Goal: Information Seeking & Learning: Learn about a topic

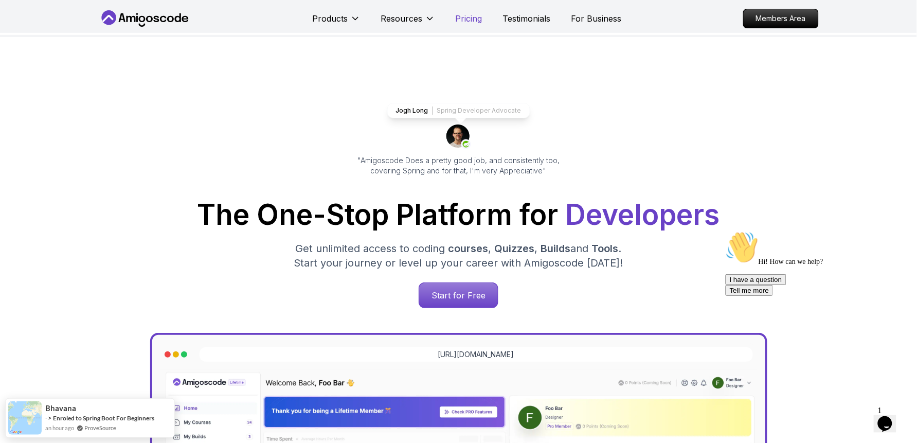
click at [463, 16] on p "Pricing" at bounding box center [469, 18] width 27 height 12
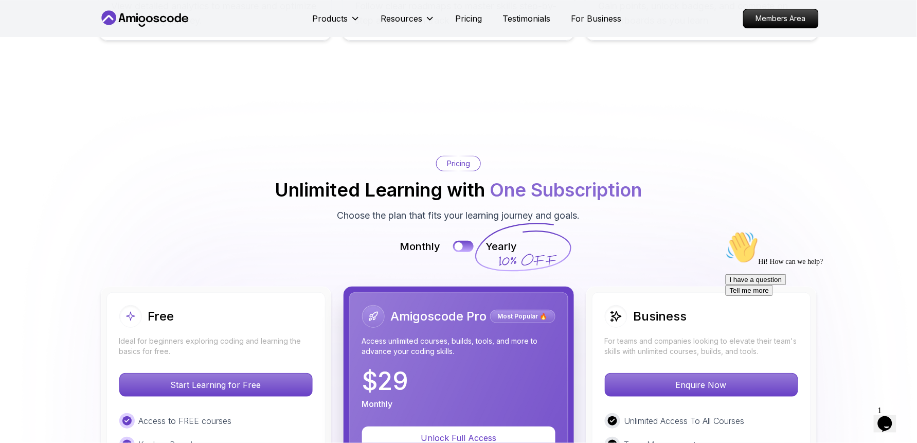
scroll to position [2211, 0]
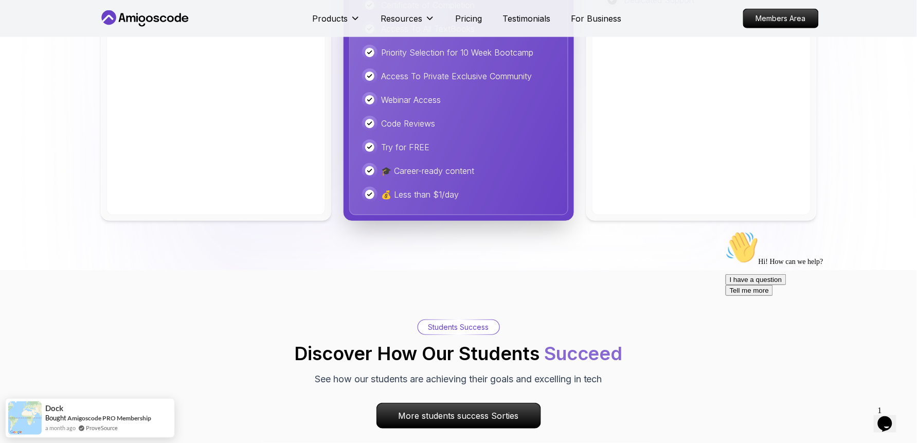
scroll to position [0, 0]
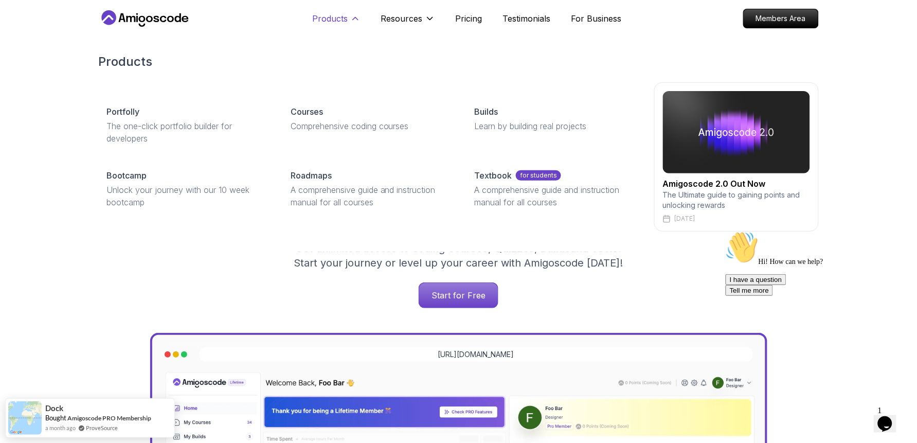
click at [356, 16] on icon at bounding box center [355, 18] width 10 height 10
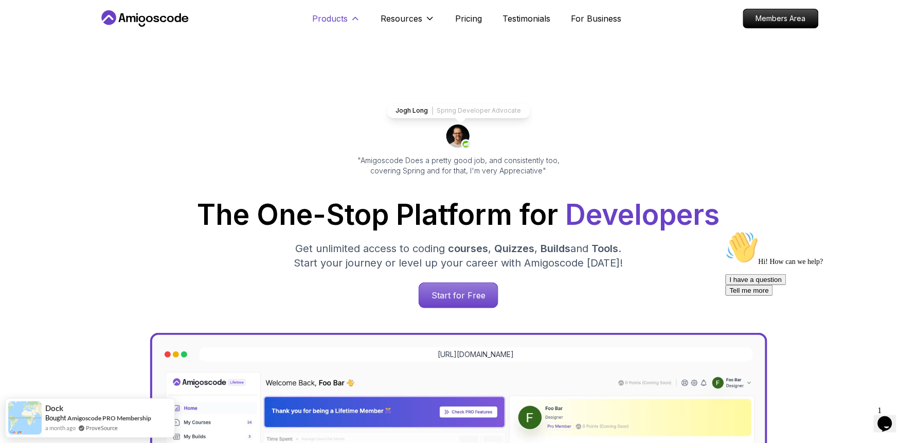
click at [350, 19] on icon at bounding box center [355, 18] width 10 height 10
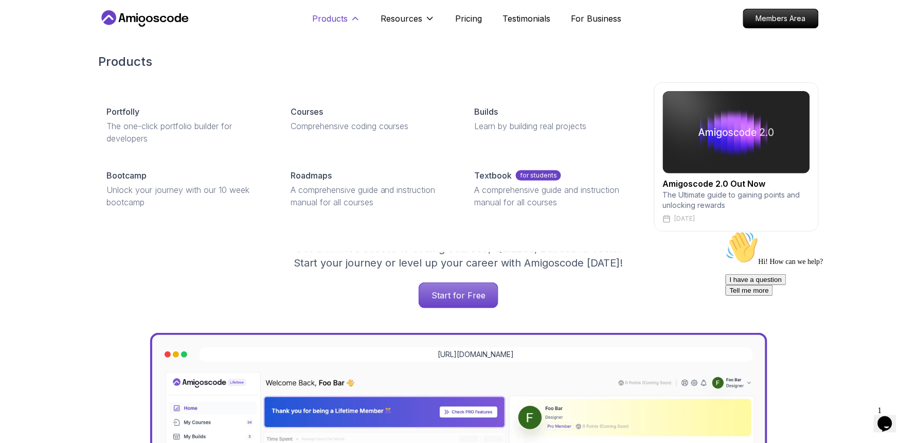
click at [356, 19] on icon at bounding box center [355, 18] width 10 height 10
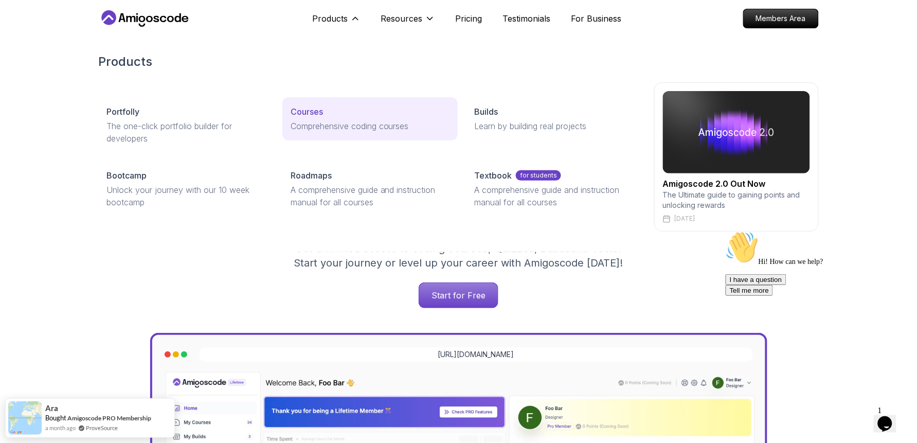
click at [324, 121] on p "Comprehensive coding courses" at bounding box center [370, 126] width 159 height 12
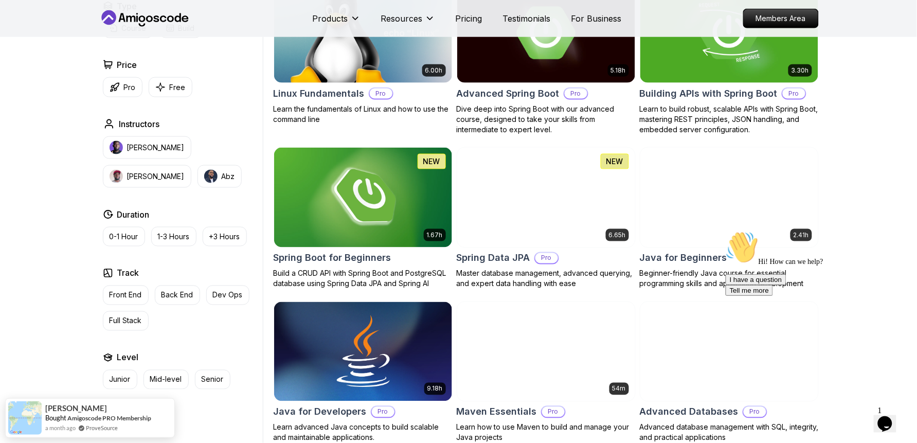
scroll to position [350, 0]
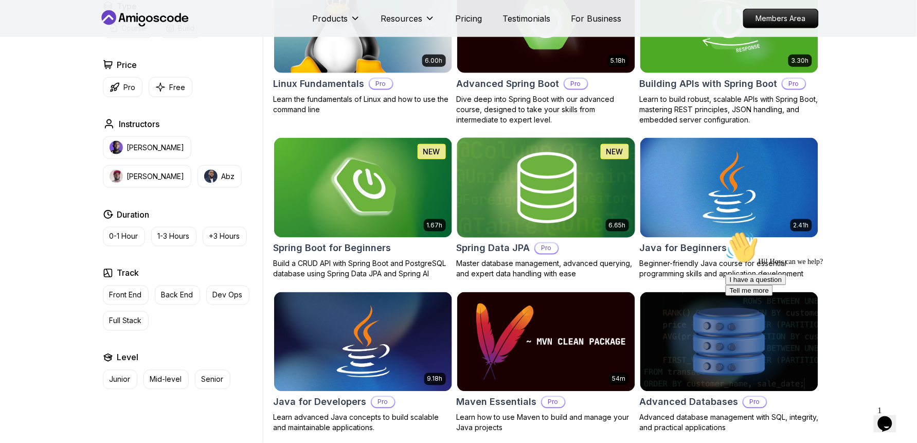
click at [502, 210] on img at bounding box center [546, 187] width 187 height 104
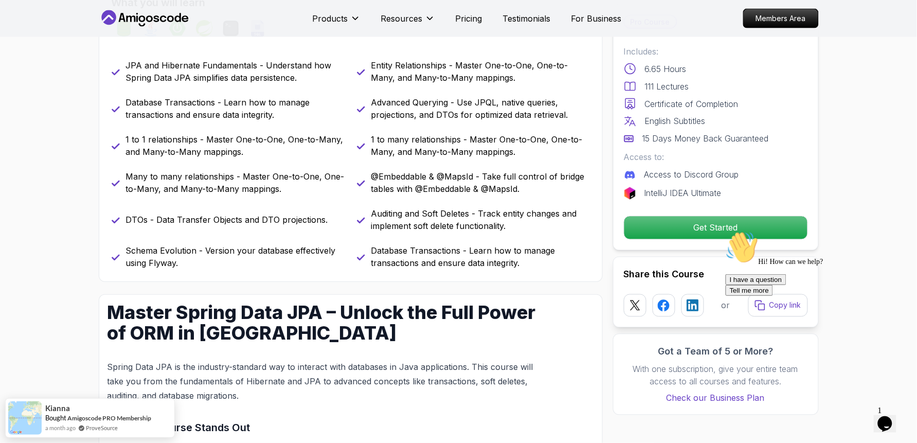
scroll to position [464, 0]
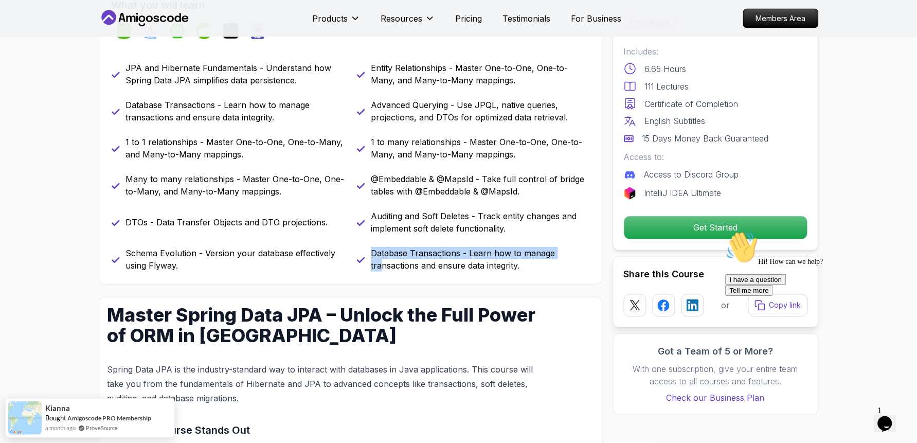
drag, startPoint x: 354, startPoint y: 267, endPoint x: 387, endPoint y: 267, distance: 32.9
click at [387, 267] on div "JPA and Hibernate Fundamentals - Understand how Spring Data JPA simplifies data…" at bounding box center [351, 167] width 479 height 210
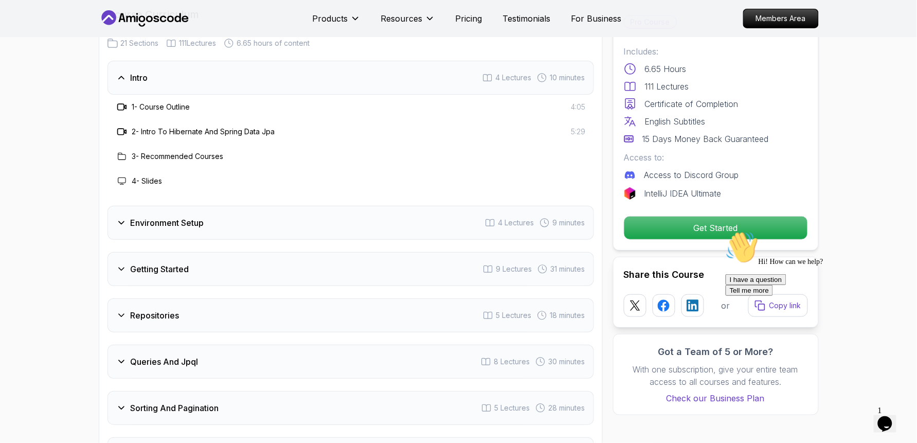
scroll to position [1269, 0]
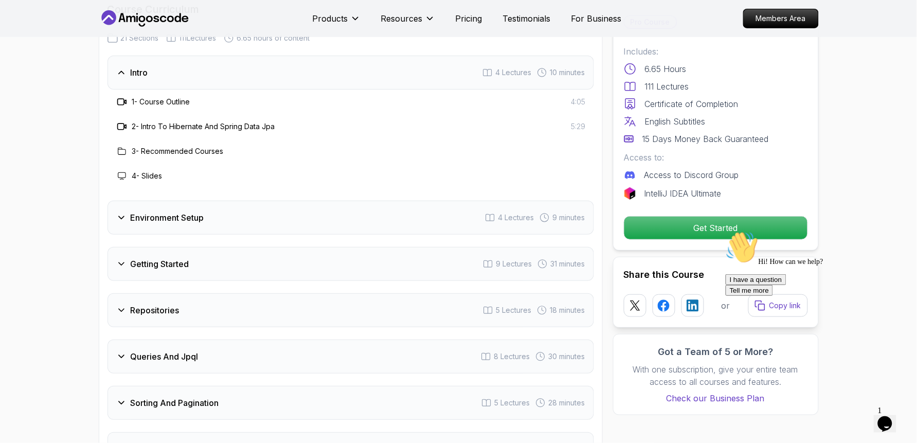
click at [114, 60] on div "Intro 4 Lectures 10 minutes" at bounding box center [351, 73] width 487 height 34
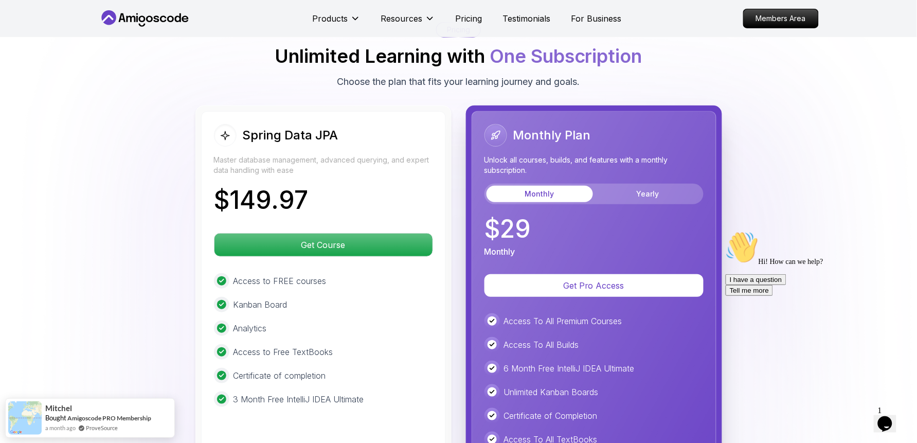
scroll to position [2405, 0]
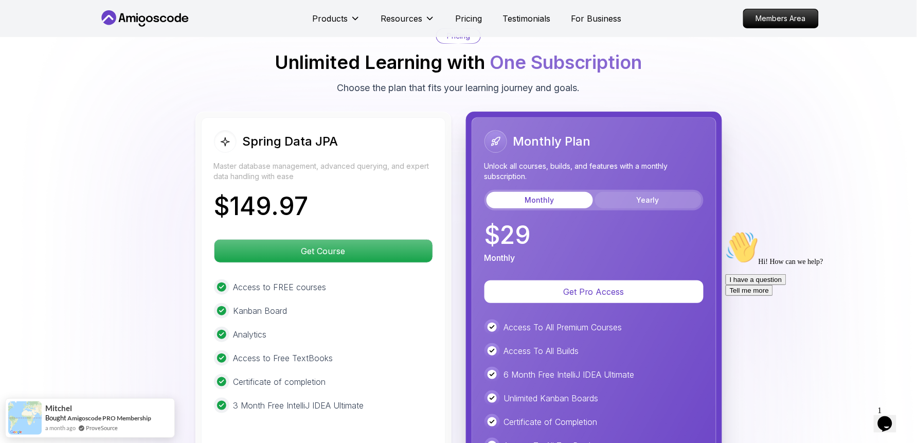
click at [644, 192] on button "Yearly" at bounding box center [648, 200] width 107 height 16
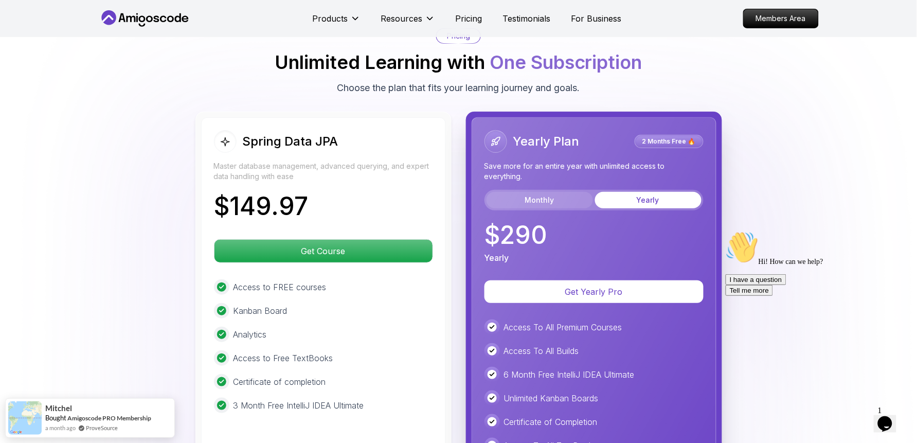
click at [563, 192] on button "Monthly" at bounding box center [540, 200] width 107 height 16
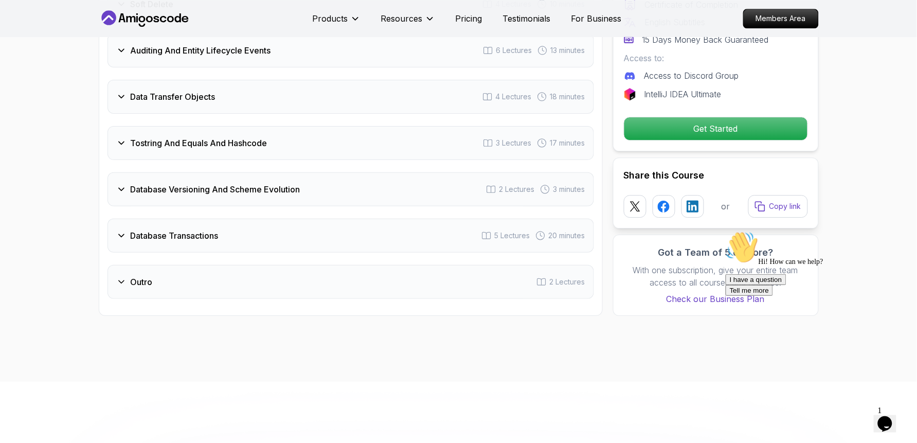
scroll to position [0, 0]
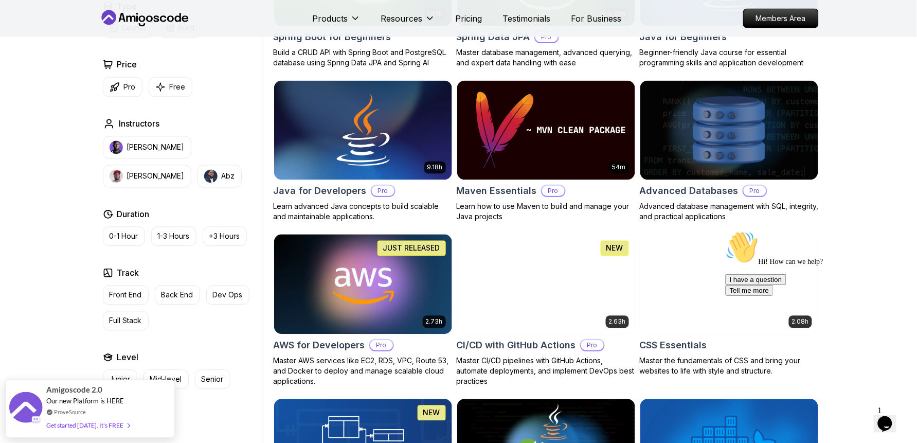
scroll to position [568, 0]
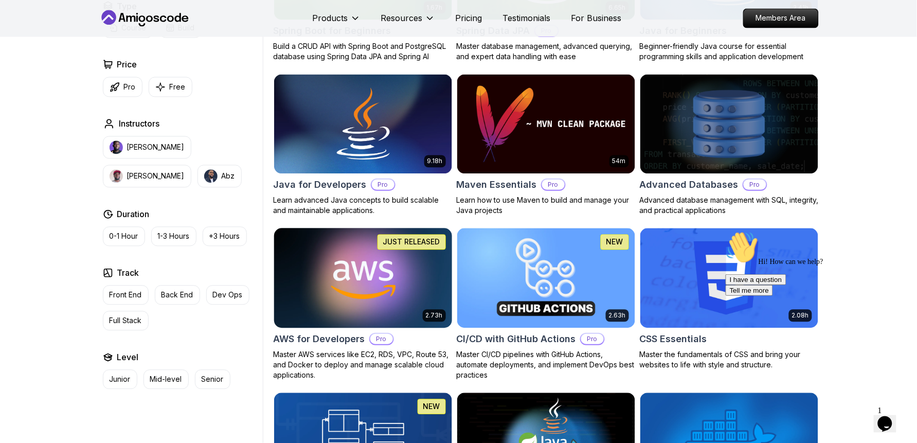
click at [371, 302] on img at bounding box center [363, 278] width 187 height 104
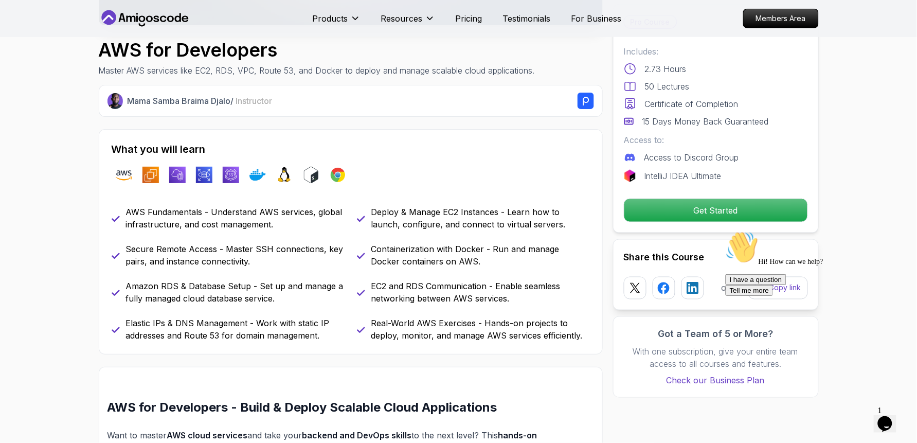
scroll to position [322, 0]
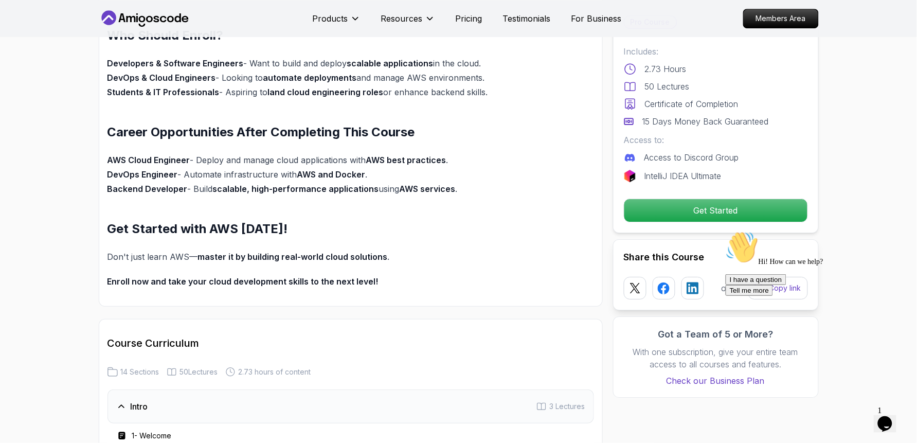
scroll to position [0, 0]
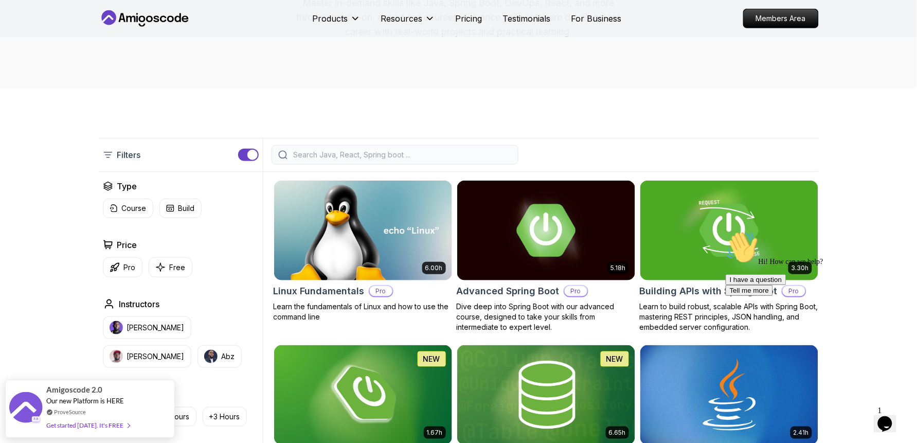
scroll to position [143, 0]
click at [672, 217] on img at bounding box center [729, 231] width 187 height 104
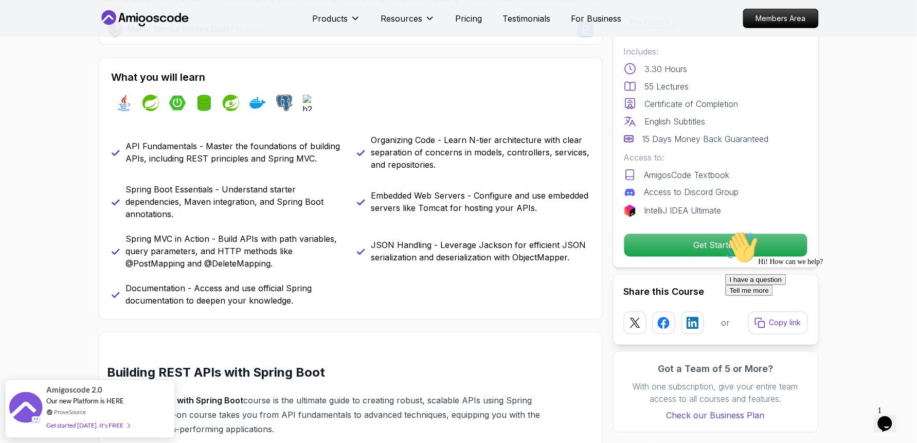
scroll to position [388, 0]
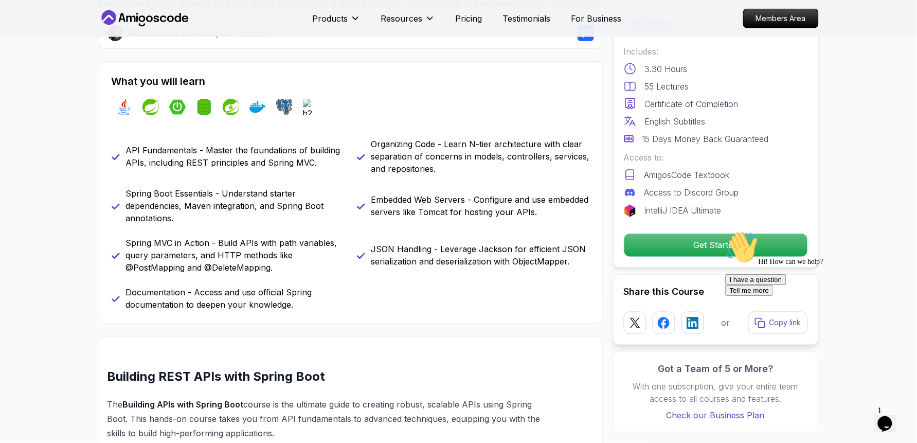
click at [361, 224] on div "Embedded Web Servers - Configure and use embedded servers like Tomcat for hosti…" at bounding box center [473, 205] width 233 height 37
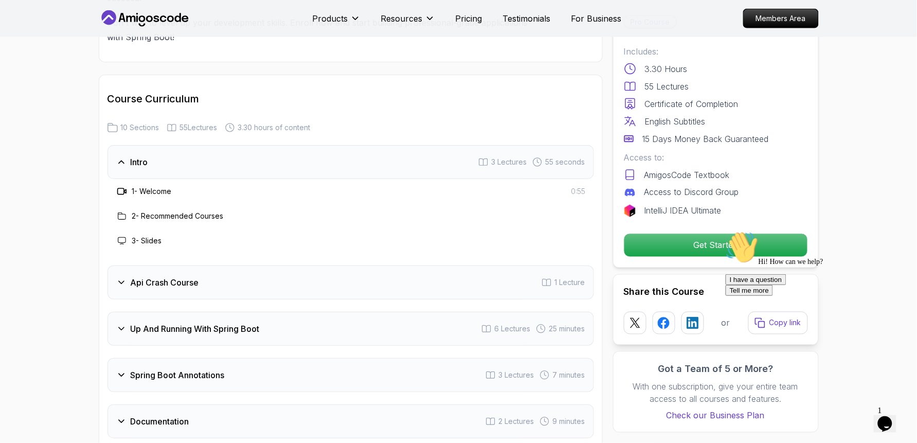
scroll to position [1572, 0]
click at [125, 278] on icon at bounding box center [121, 283] width 10 height 10
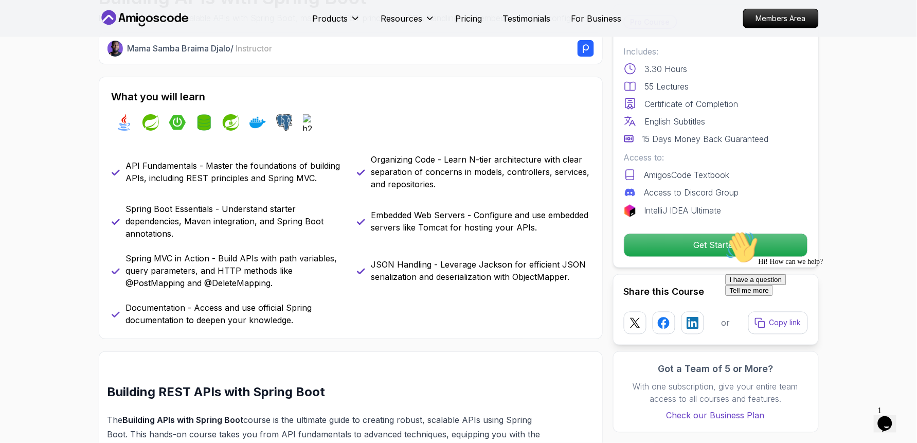
scroll to position [397, 0]
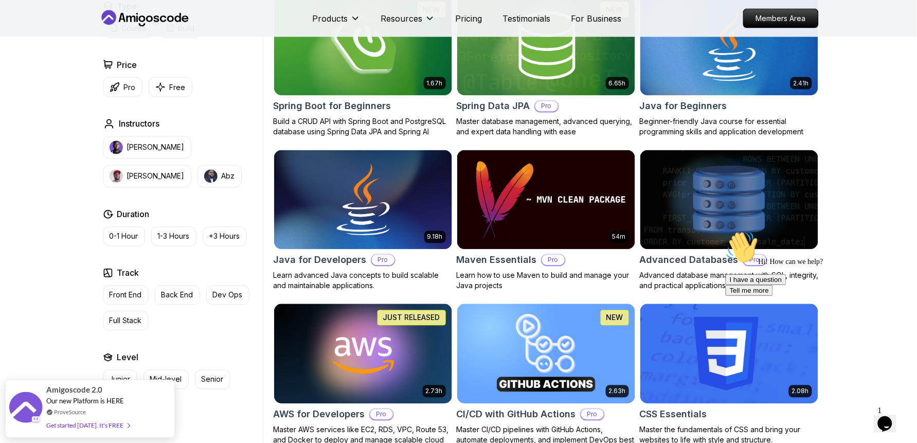
scroll to position [493, 0]
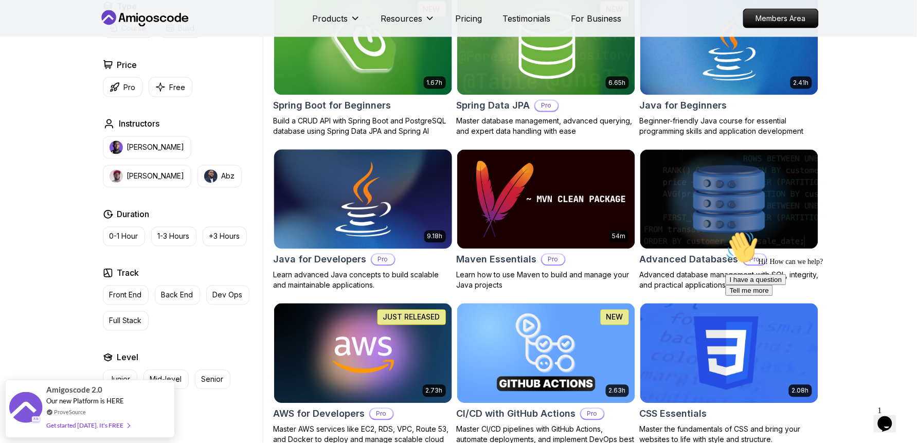
click at [338, 216] on img at bounding box center [363, 199] width 187 height 104
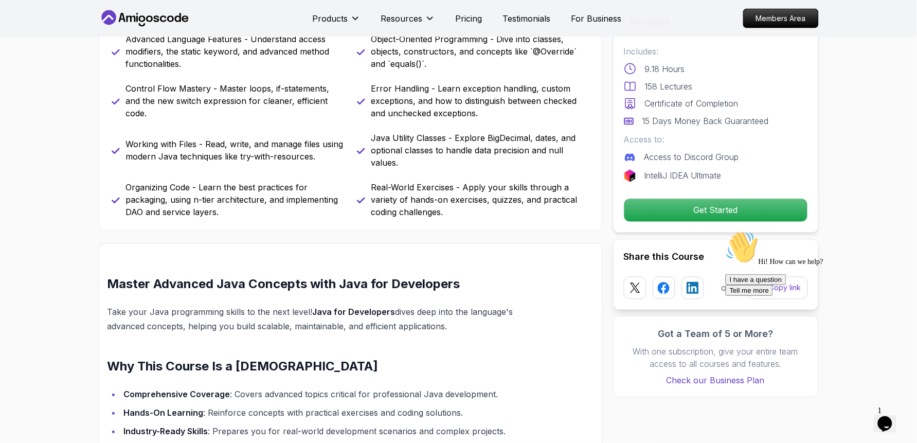
scroll to position [151, 0]
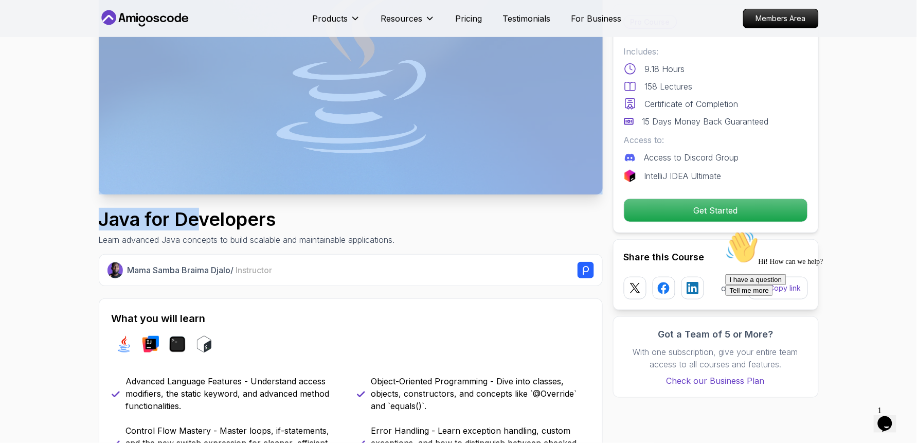
drag, startPoint x: 243, startPoint y: 197, endPoint x: 198, endPoint y: 206, distance: 46.2
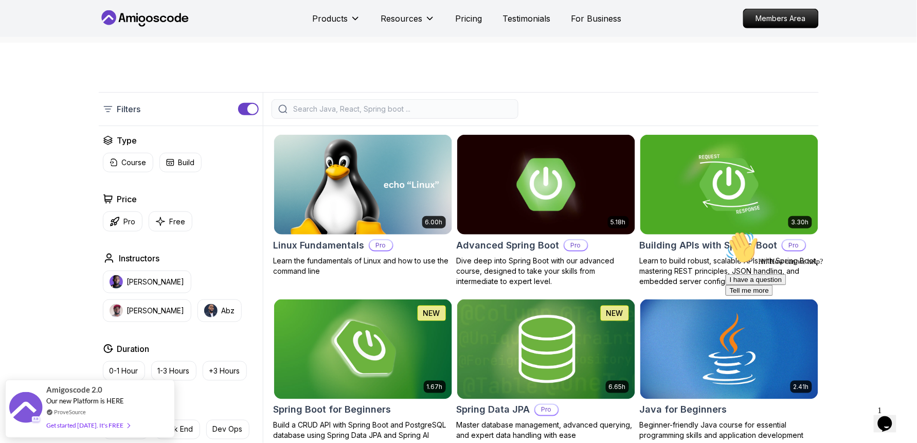
scroll to position [190, 0]
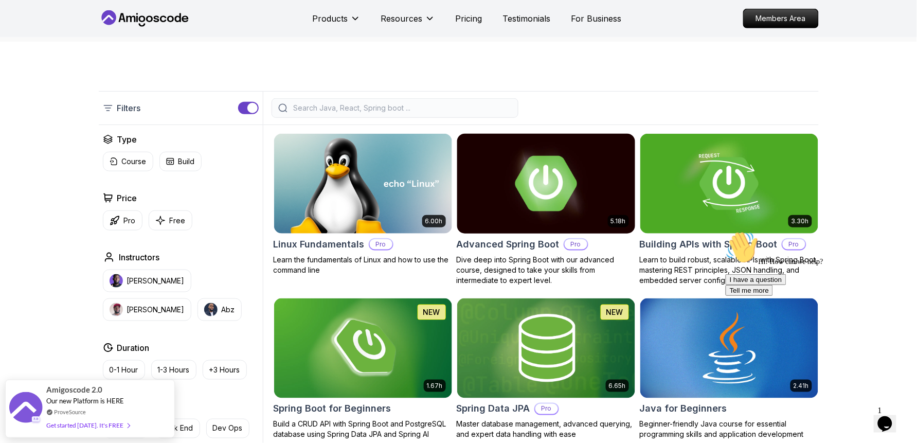
click at [493, 196] on img at bounding box center [546, 183] width 187 height 104
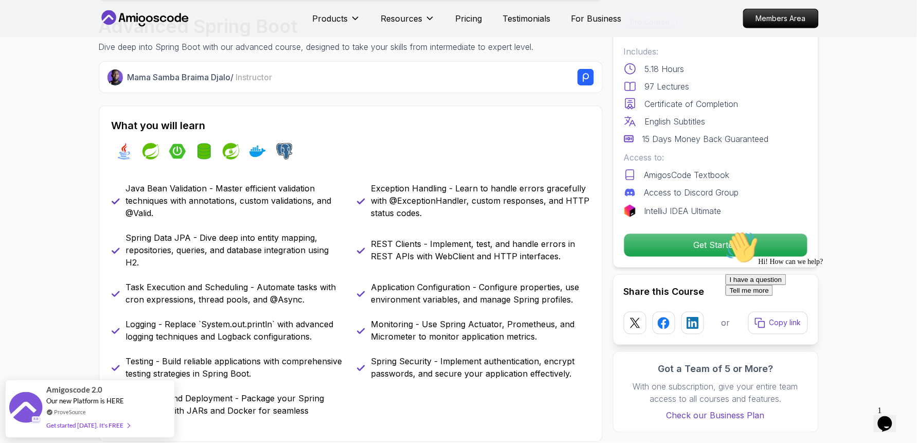
scroll to position [388, 0]
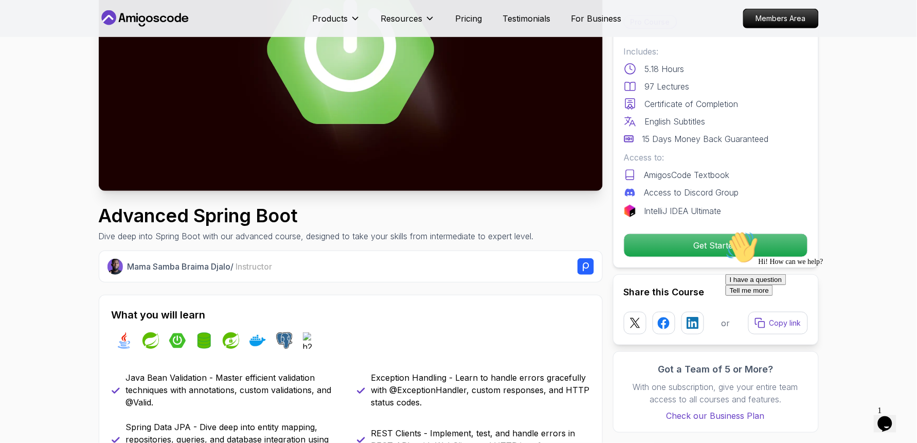
scroll to position [104, 0]
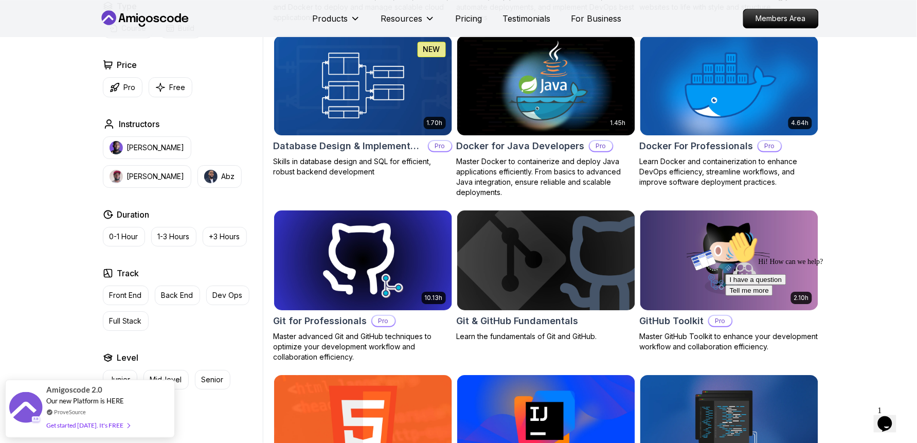
scroll to position [929, 0]
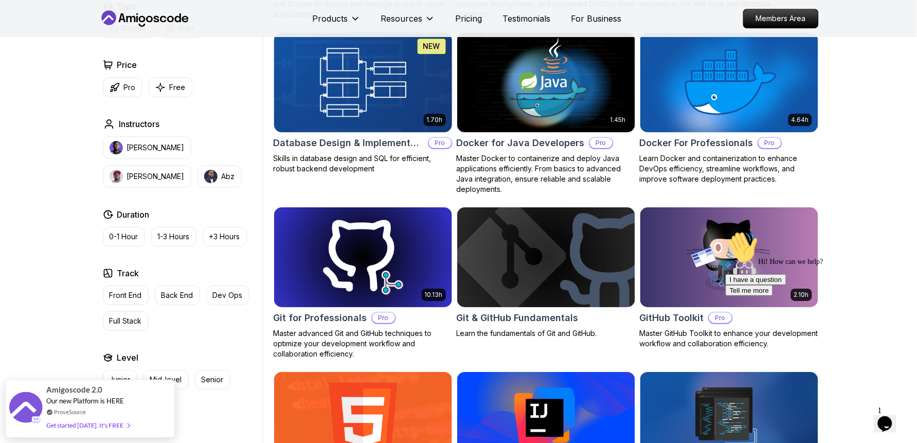
click at [357, 110] on img at bounding box center [363, 82] width 187 height 104
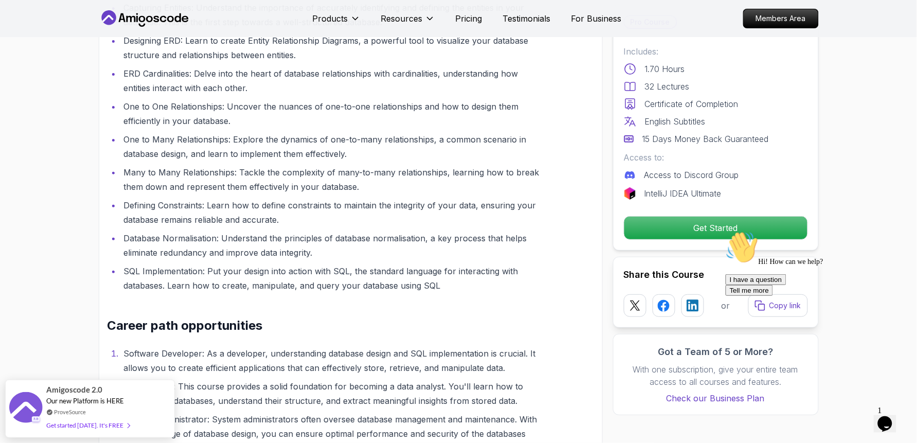
scroll to position [1174, 0]
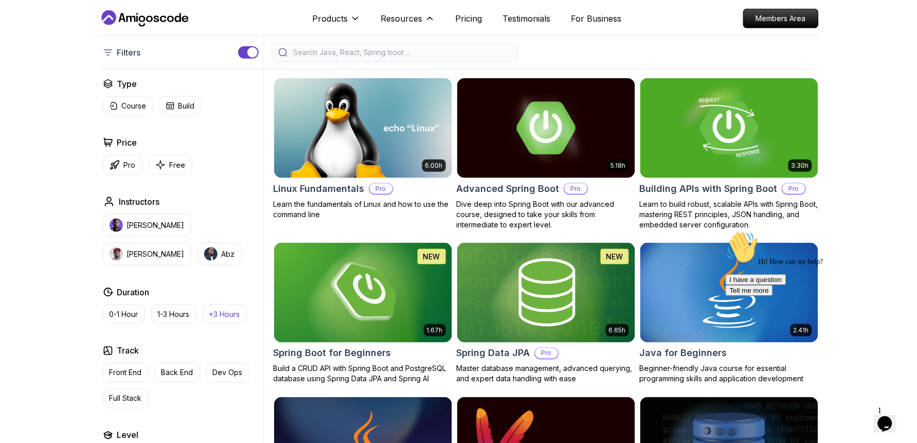
scroll to position [246, 0]
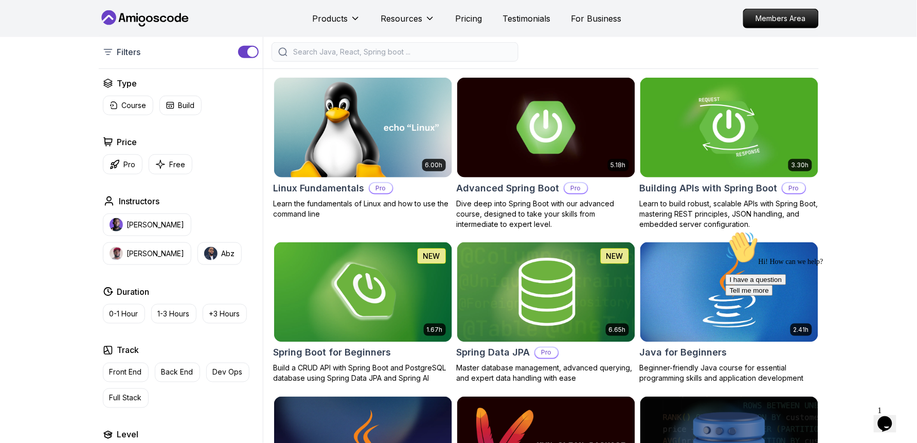
click at [251, 312] on div "0-1 Hour 1-3 Hours +3 Hours" at bounding box center [181, 314] width 156 height 20
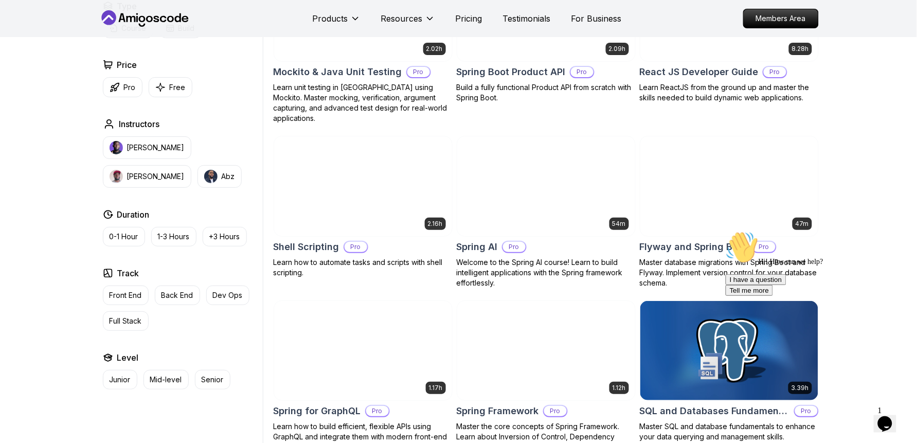
scroll to position [2358, 0]
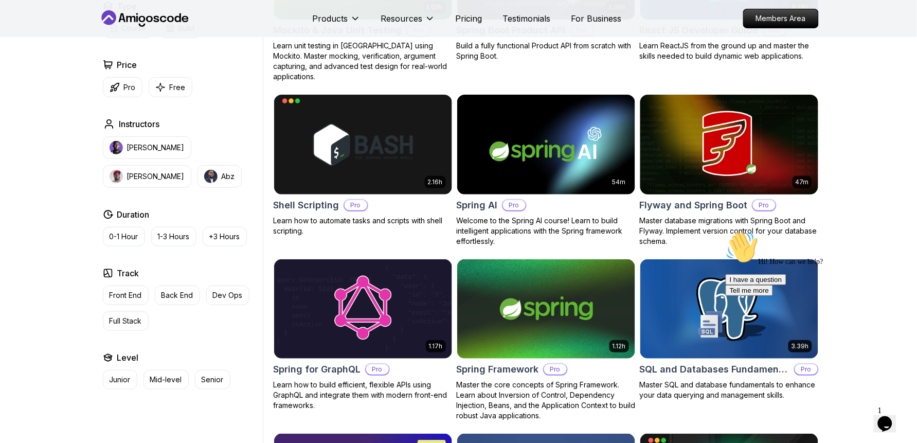
click at [678, 171] on img at bounding box center [729, 144] width 187 height 104
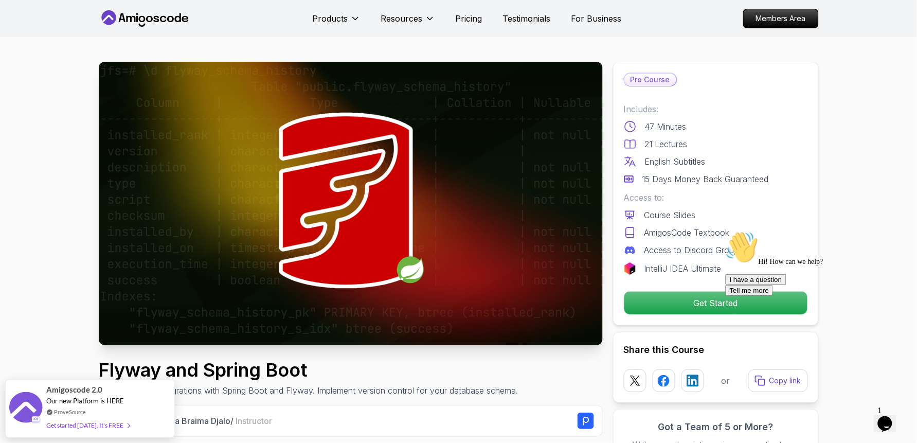
scroll to position [1136, 0]
